Goal: Task Accomplishment & Management: Manage account settings

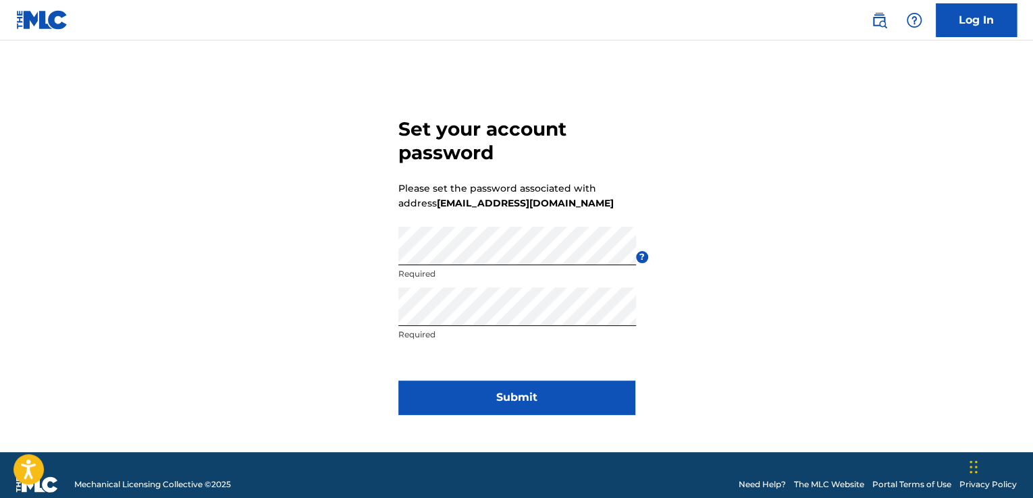
click at [492, 398] on button "Submit" at bounding box center [516, 398] width 236 height 34
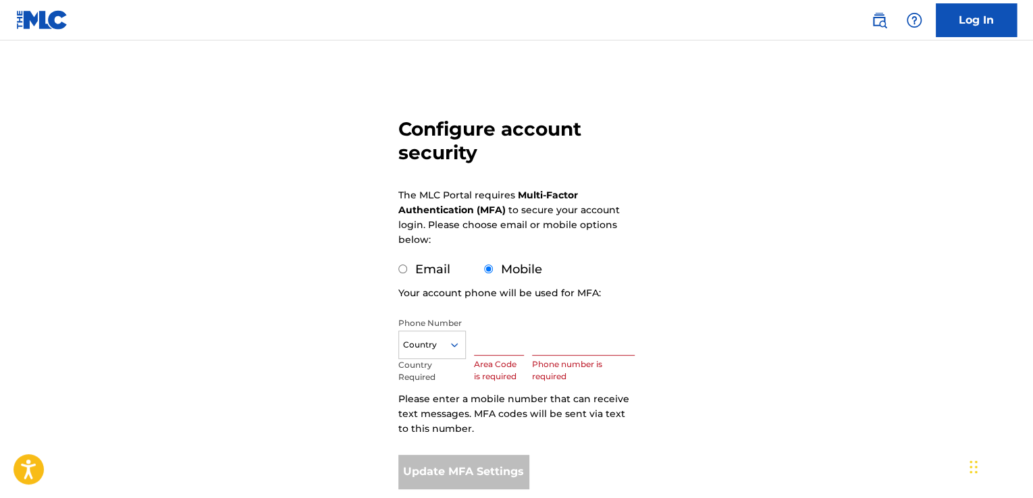
scroll to position [122, 0]
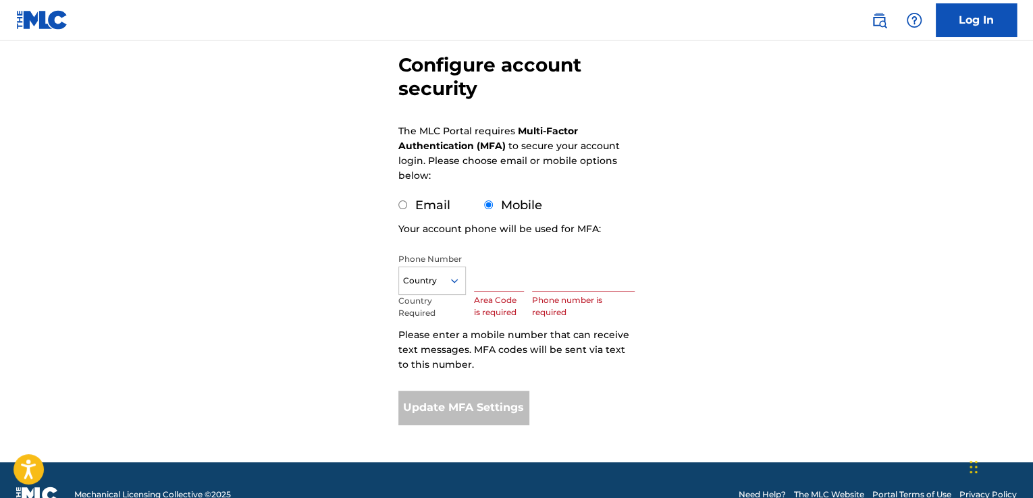
click at [429, 209] on label "Email" at bounding box center [432, 205] width 35 height 15
click at [407, 209] on input "Email" at bounding box center [402, 204] width 9 height 9
radio input "true"
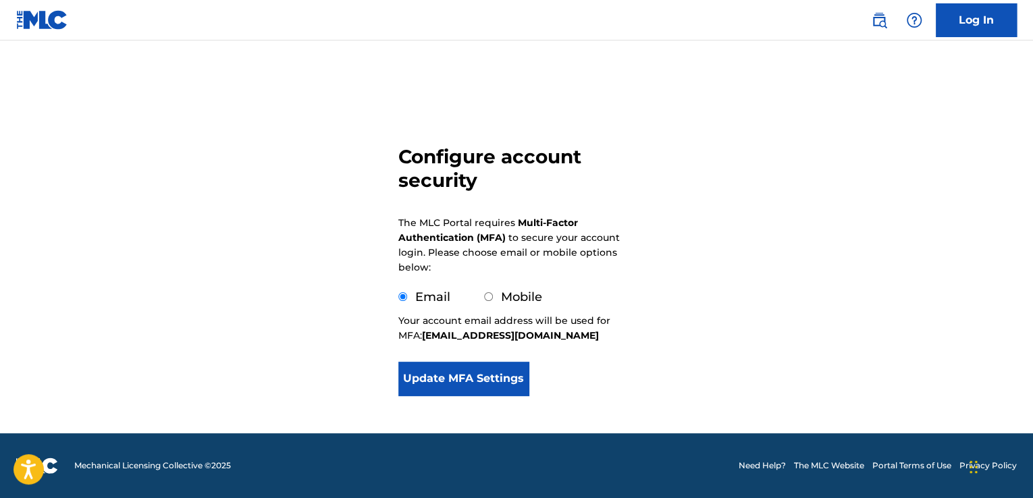
click at [495, 386] on button "Update MFA Settings" at bounding box center [463, 379] width 130 height 34
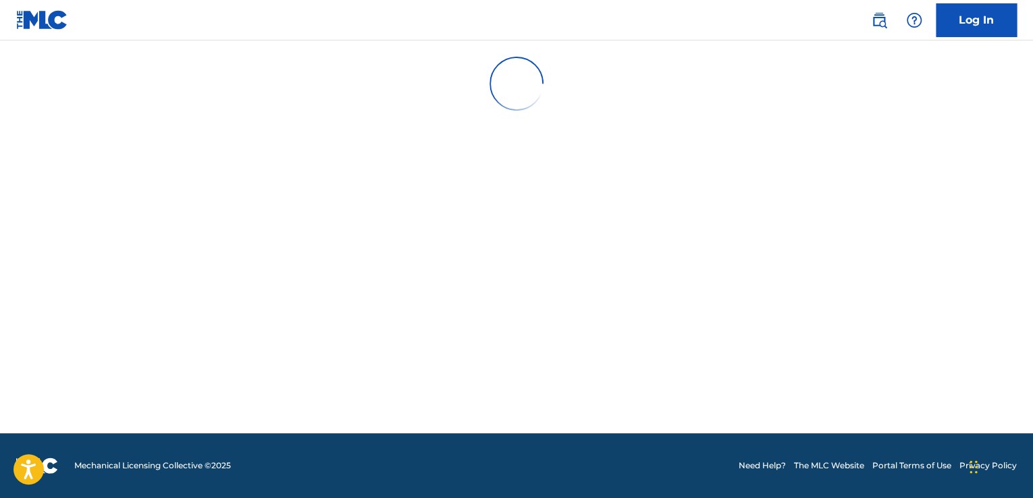
scroll to position [0, 0]
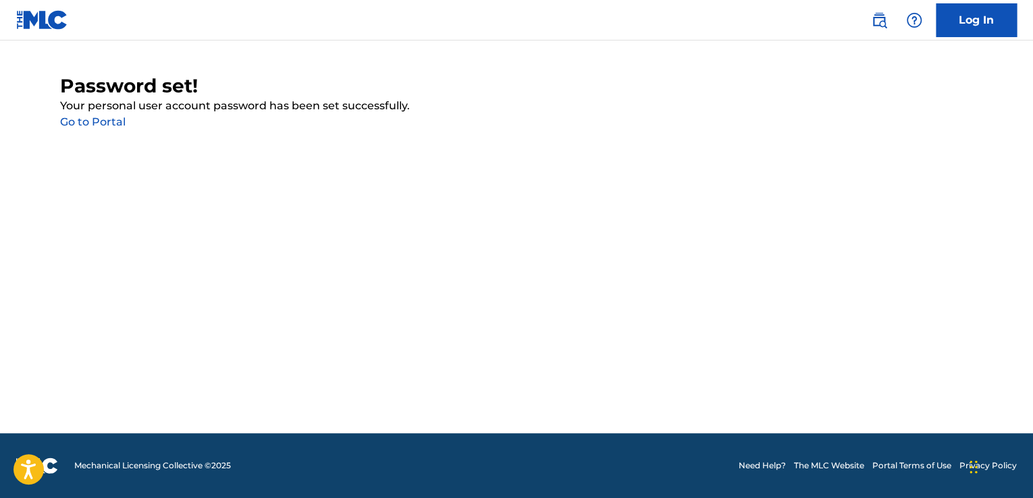
click at [94, 117] on link "Go to Portal" at bounding box center [92, 121] width 65 height 13
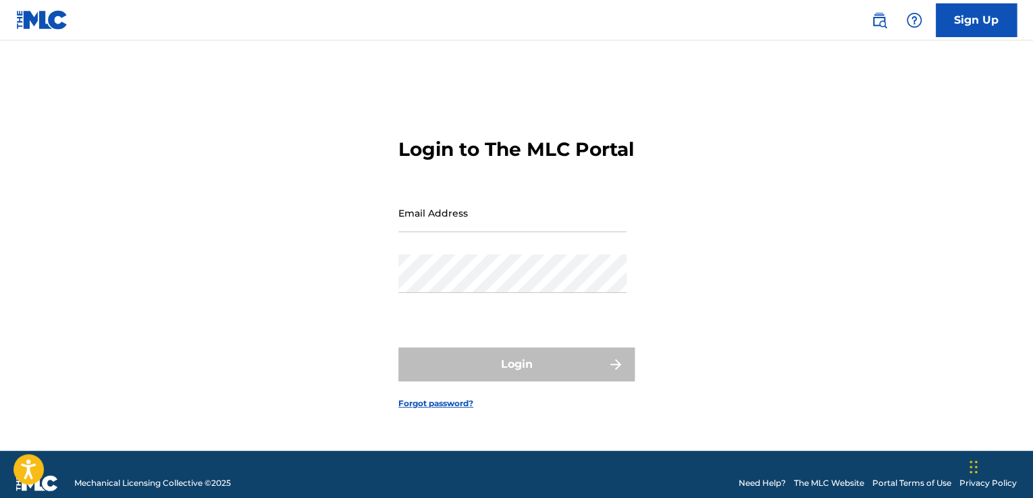
click at [439, 232] on input "Email Address" at bounding box center [512, 213] width 228 height 38
type input "[EMAIL_ADDRESS][DOMAIN_NAME]"
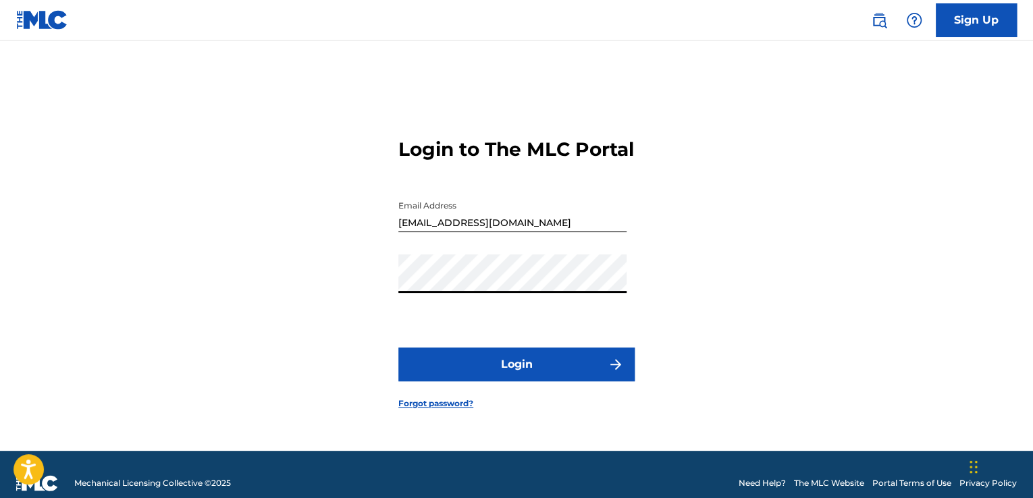
click at [437, 371] on button "Login" at bounding box center [516, 365] width 236 height 34
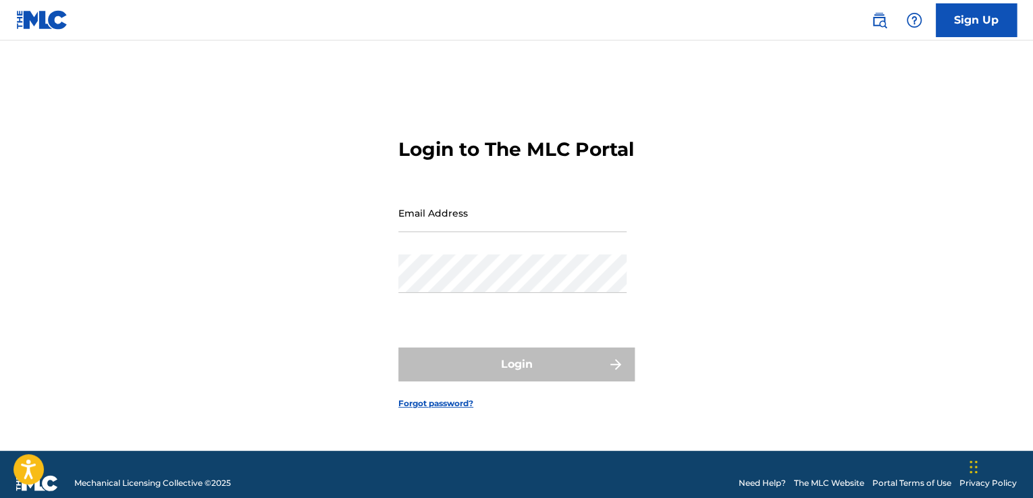
click at [481, 218] on input "Email Address" at bounding box center [512, 213] width 228 height 38
type input "[EMAIL_ADDRESS][DOMAIN_NAME]"
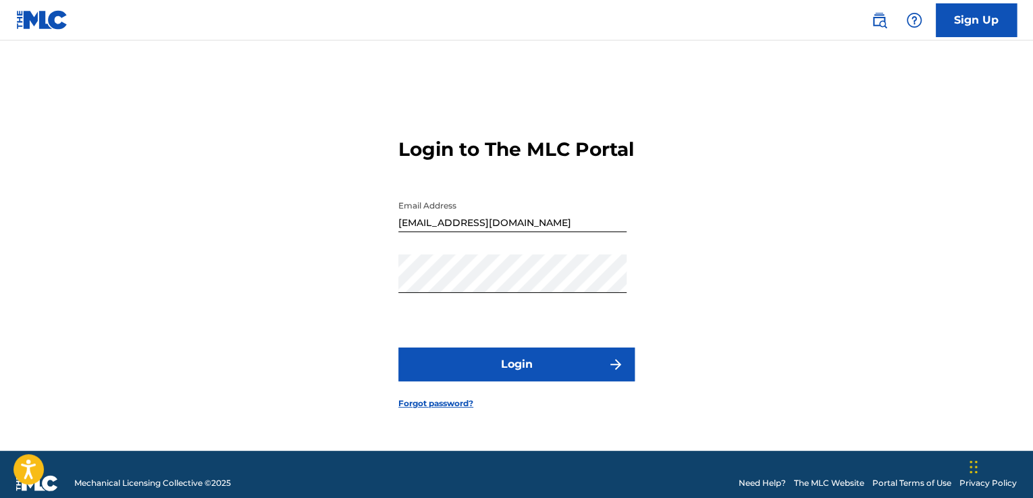
click at [517, 360] on button "Login" at bounding box center [516, 365] width 236 height 34
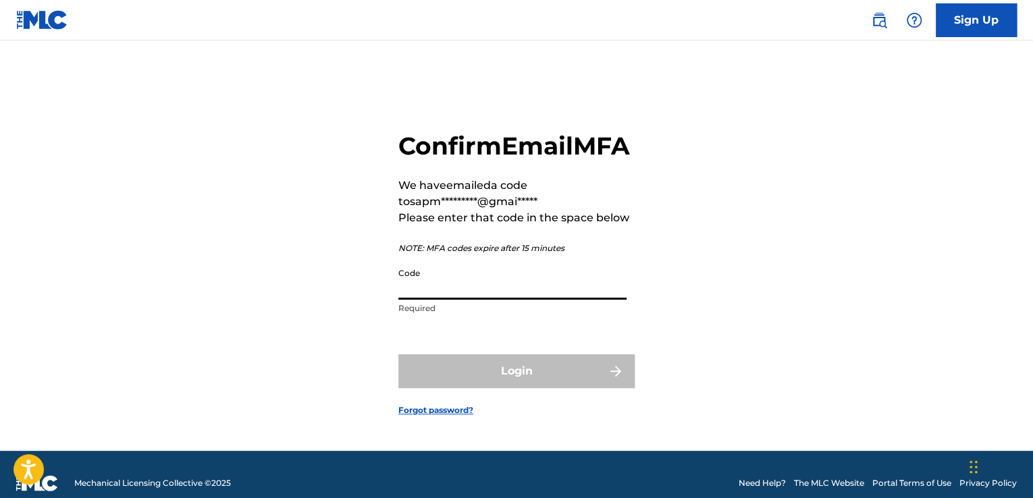
click at [427, 296] on input "Code" at bounding box center [512, 280] width 228 height 38
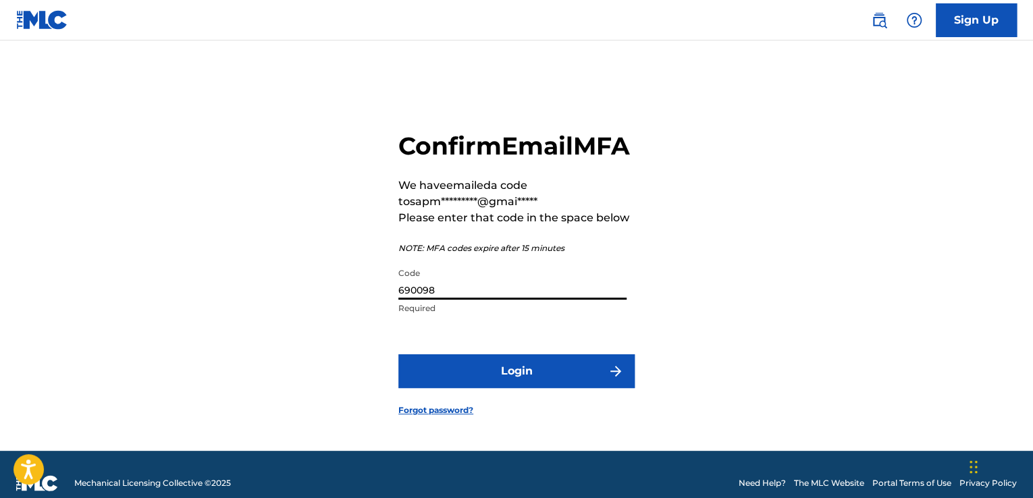
type input "690098"
click at [447, 377] on button "Login" at bounding box center [516, 371] width 236 height 34
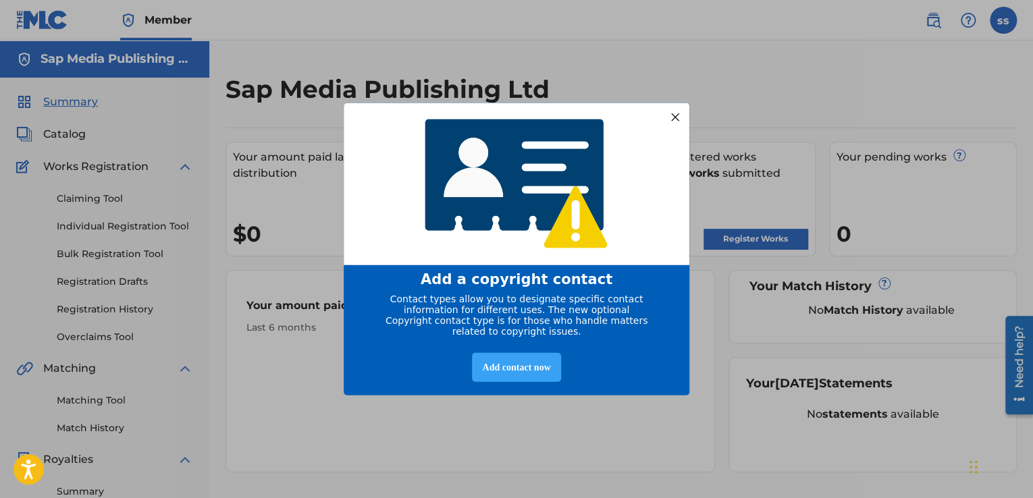
click at [544, 367] on div "Add contact now" at bounding box center [516, 366] width 88 height 29
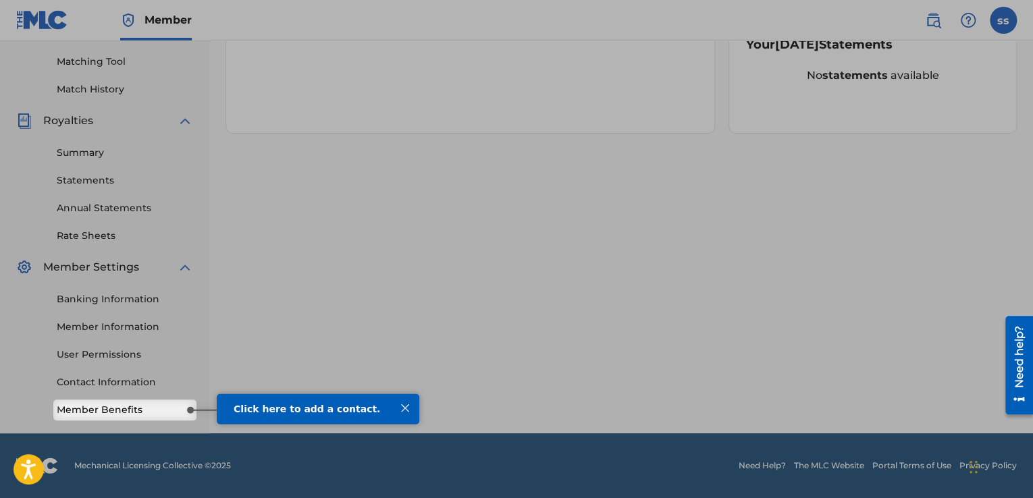
click at [281, 408] on span "Click here to add a contact." at bounding box center [307, 408] width 146 height 11
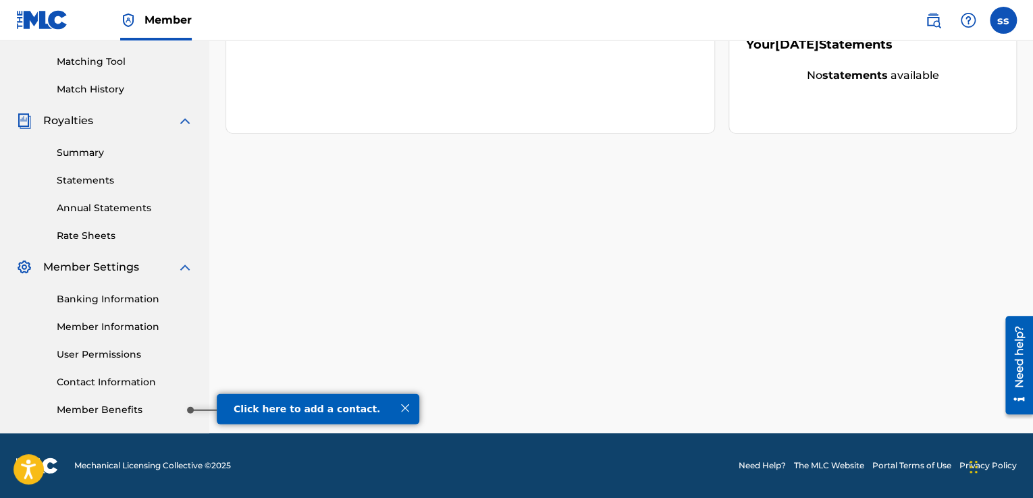
click at [172, 411] on link "Member Benefits" at bounding box center [125, 410] width 136 height 14
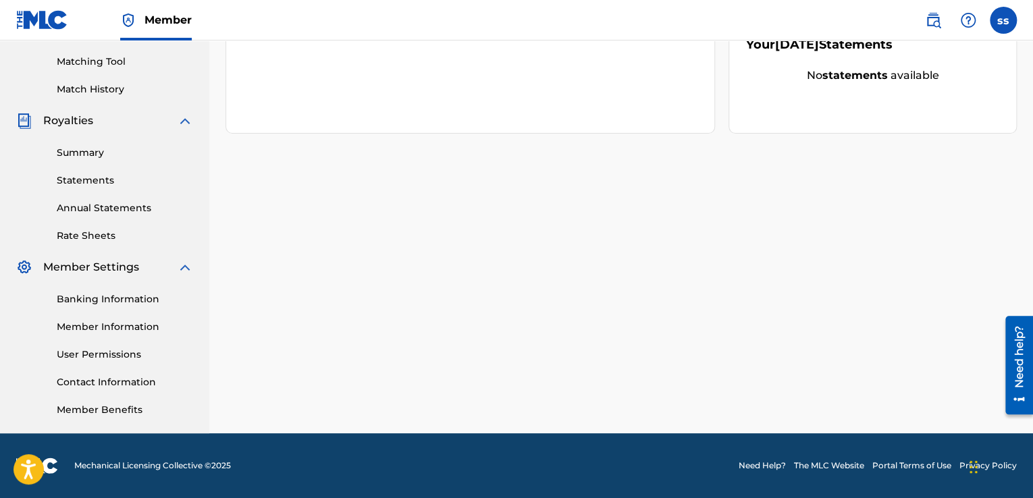
click at [93, 404] on link "Member Benefits" at bounding box center [125, 410] width 136 height 14
click at [127, 384] on link "Contact Information" at bounding box center [125, 382] width 136 height 14
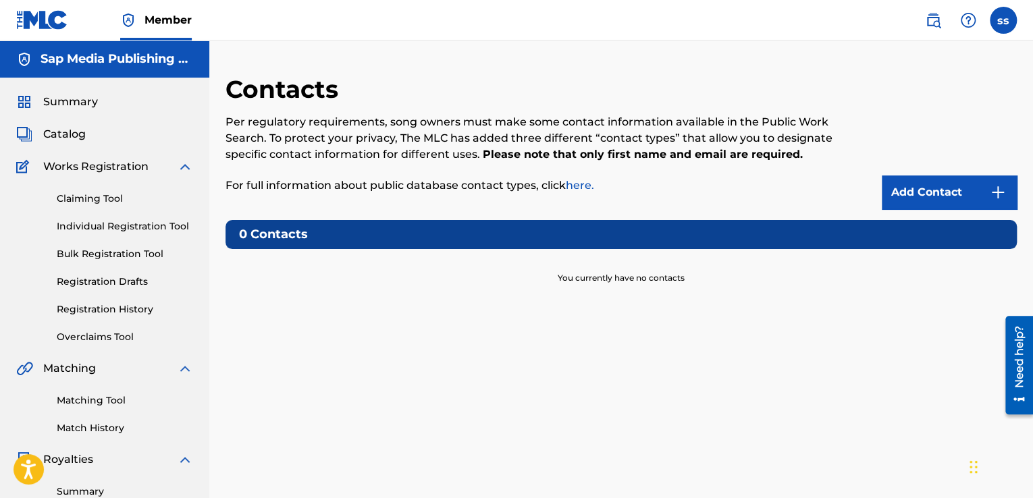
click at [910, 189] on link "Add Contact" at bounding box center [949, 192] width 135 height 34
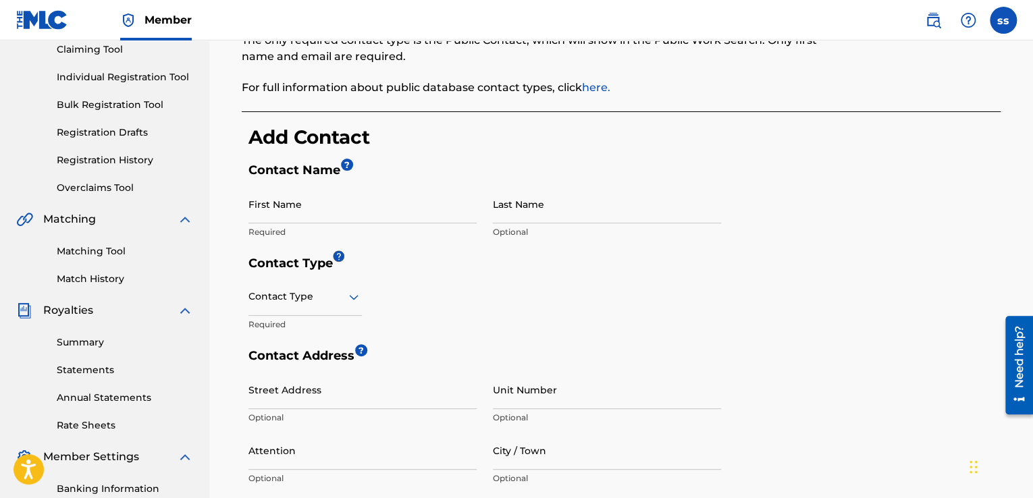
scroll to position [161, 0]
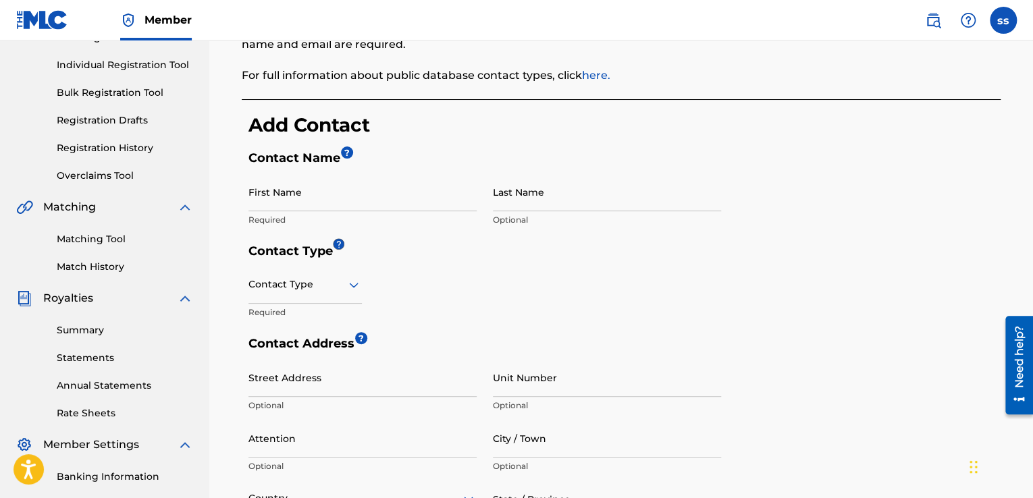
click at [344, 284] on div at bounding box center [304, 284] width 113 height 17
click at [321, 317] on div "Public" at bounding box center [305, 319] width 112 height 30
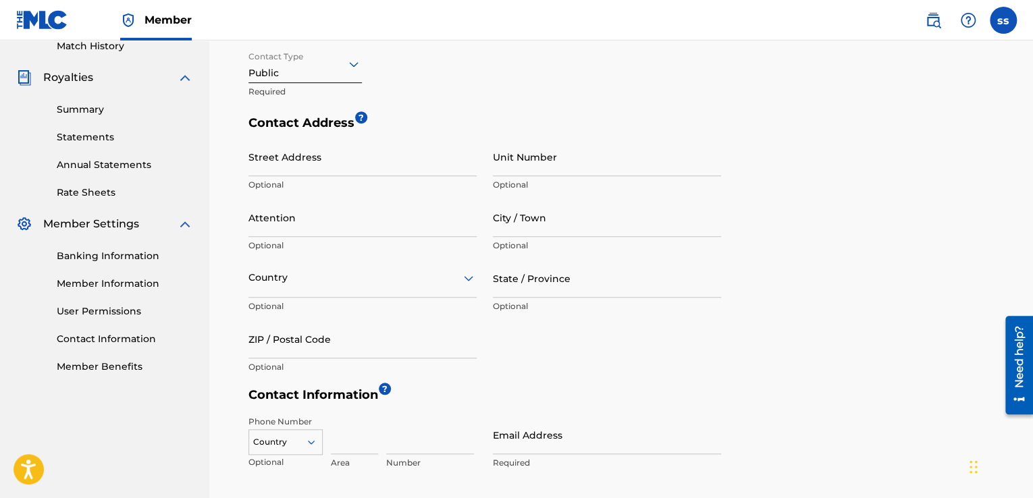
scroll to position [383, 0]
click at [135, 287] on link "Member Information" at bounding box center [125, 283] width 136 height 14
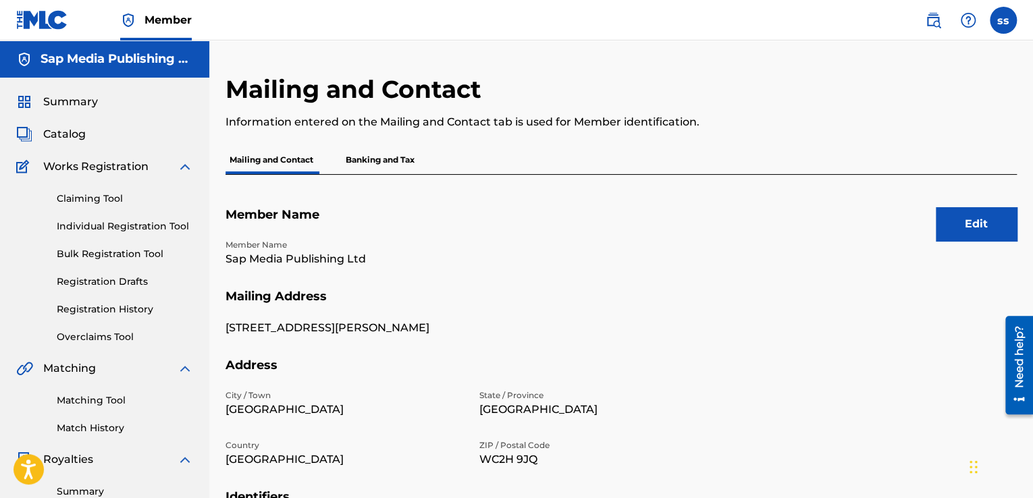
click at [135, 287] on link "Registration Drafts" at bounding box center [125, 282] width 136 height 14
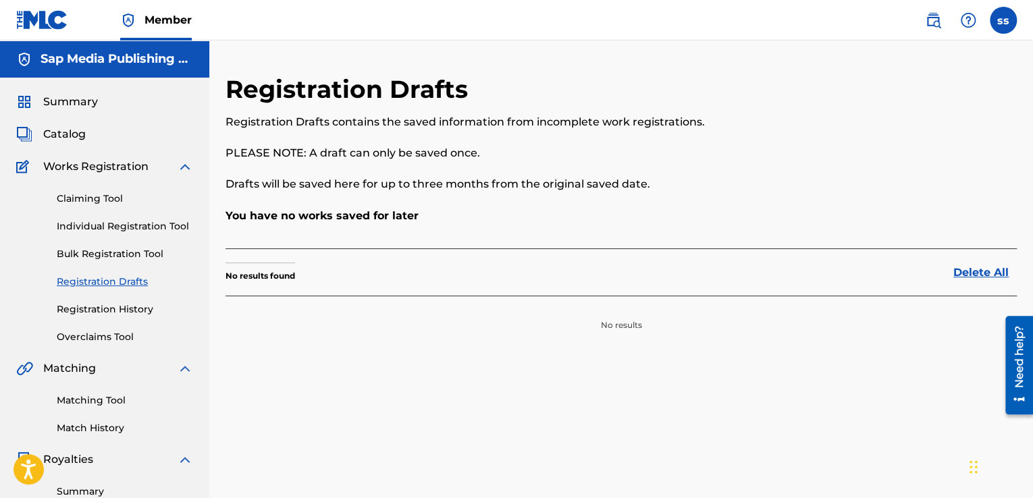
click at [118, 308] on link "Registration History" at bounding box center [125, 309] width 136 height 14
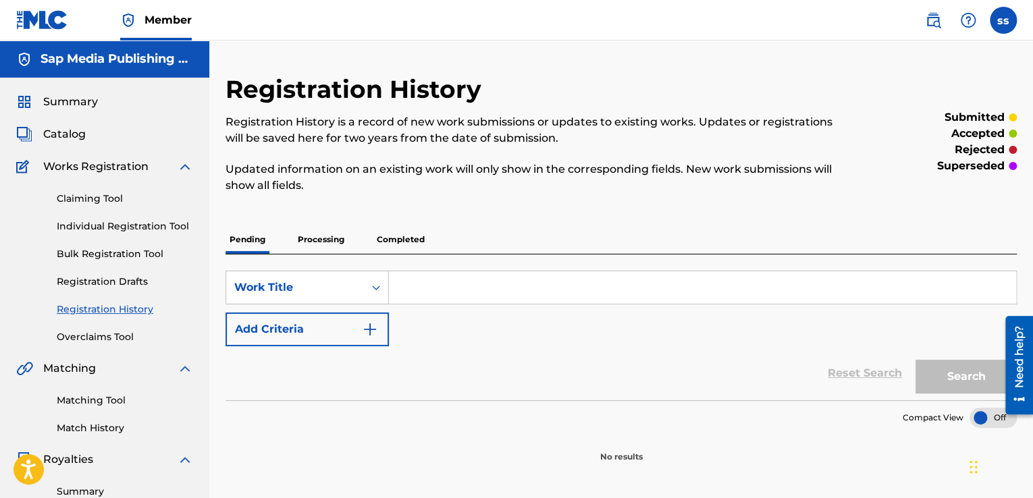
click at [127, 284] on link "Registration Drafts" at bounding box center [125, 282] width 136 height 14
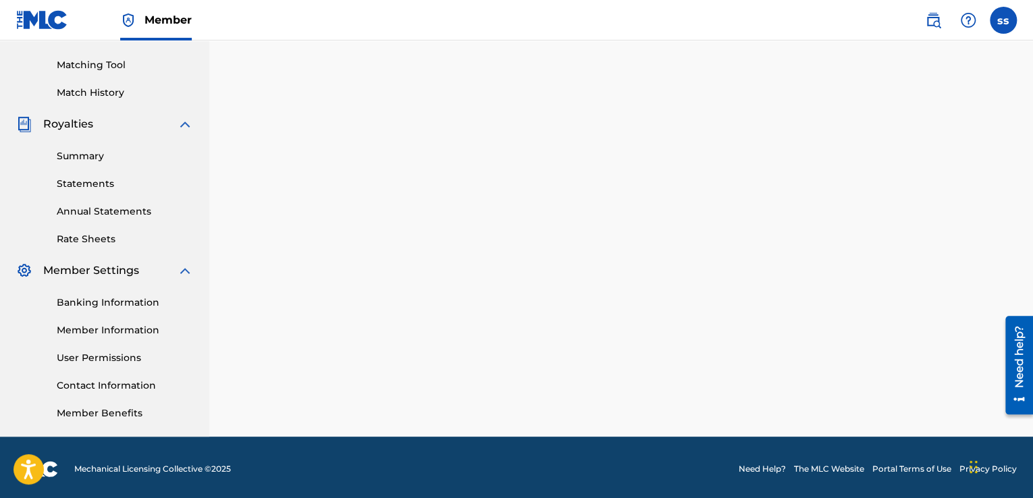
scroll to position [339, 0]
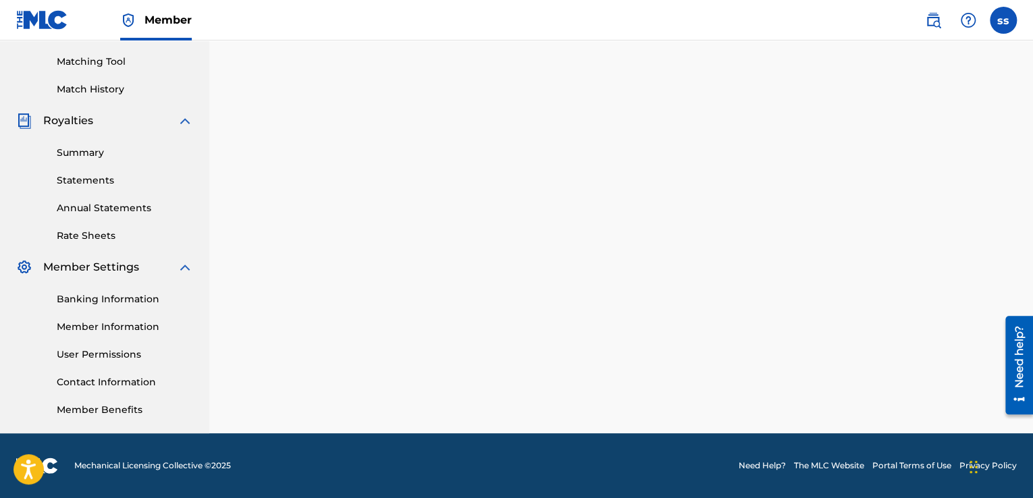
click at [140, 382] on link "Contact Information" at bounding box center [125, 382] width 136 height 14
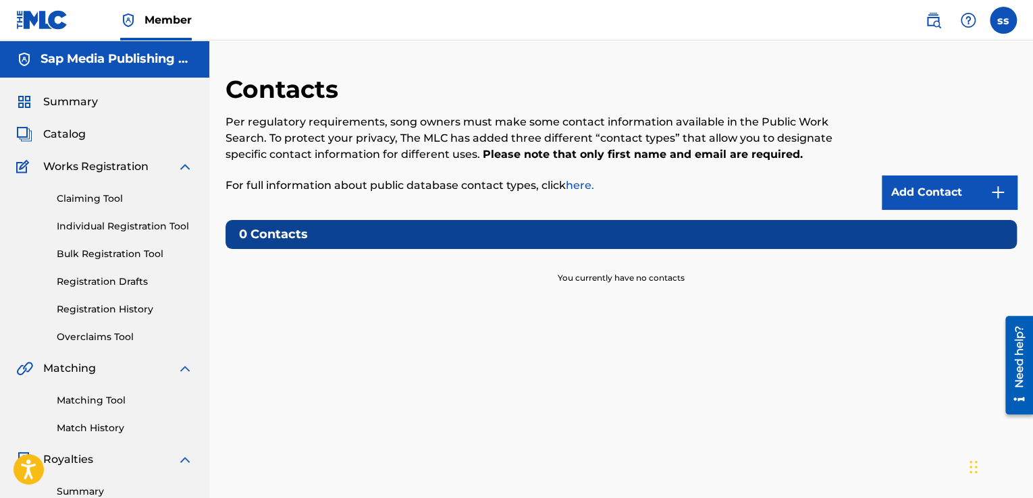
click at [583, 183] on link "here." at bounding box center [580, 185] width 28 height 13
